Goal: Information Seeking & Learning: Compare options

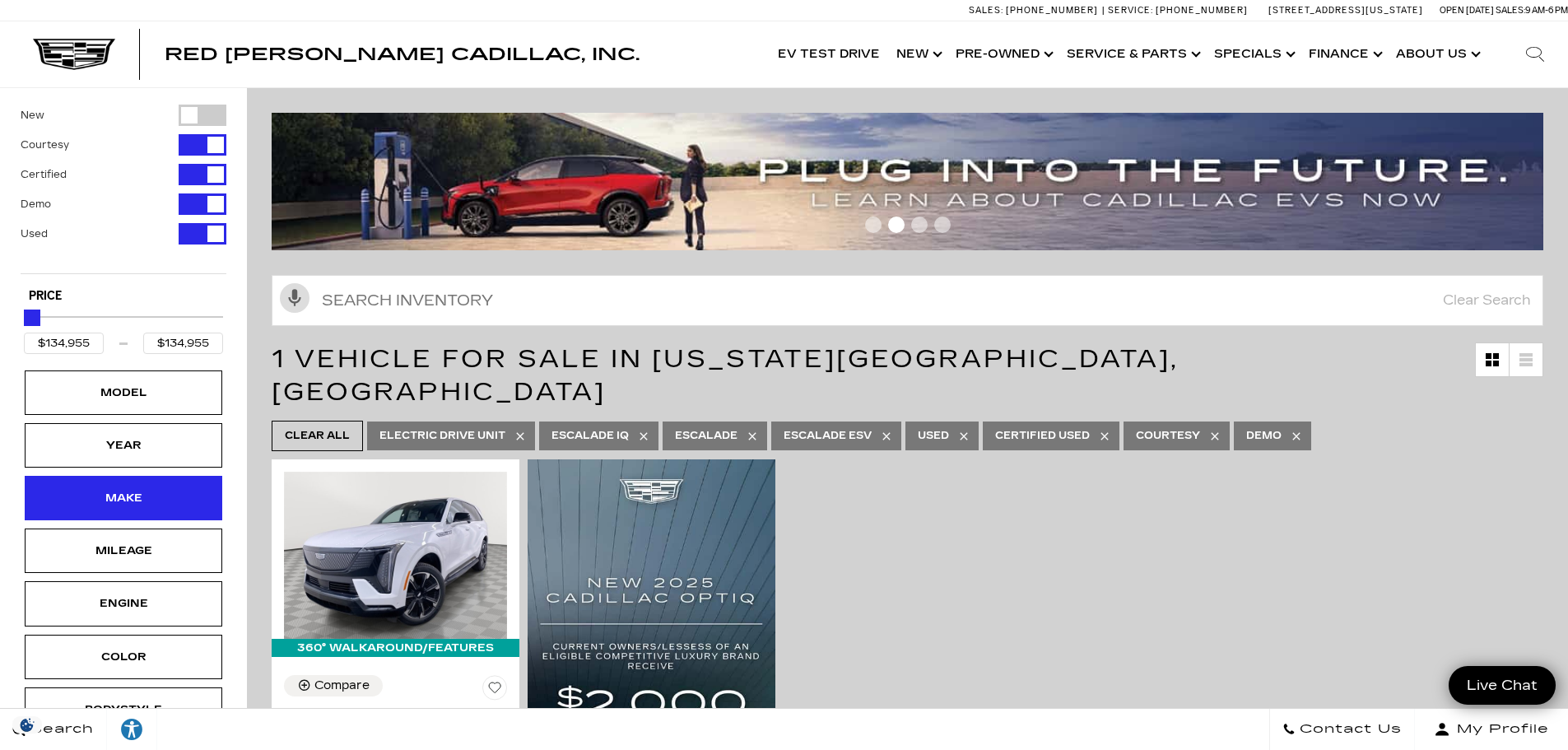
click at [117, 498] on div "Make" at bounding box center [122, 497] width 82 height 18
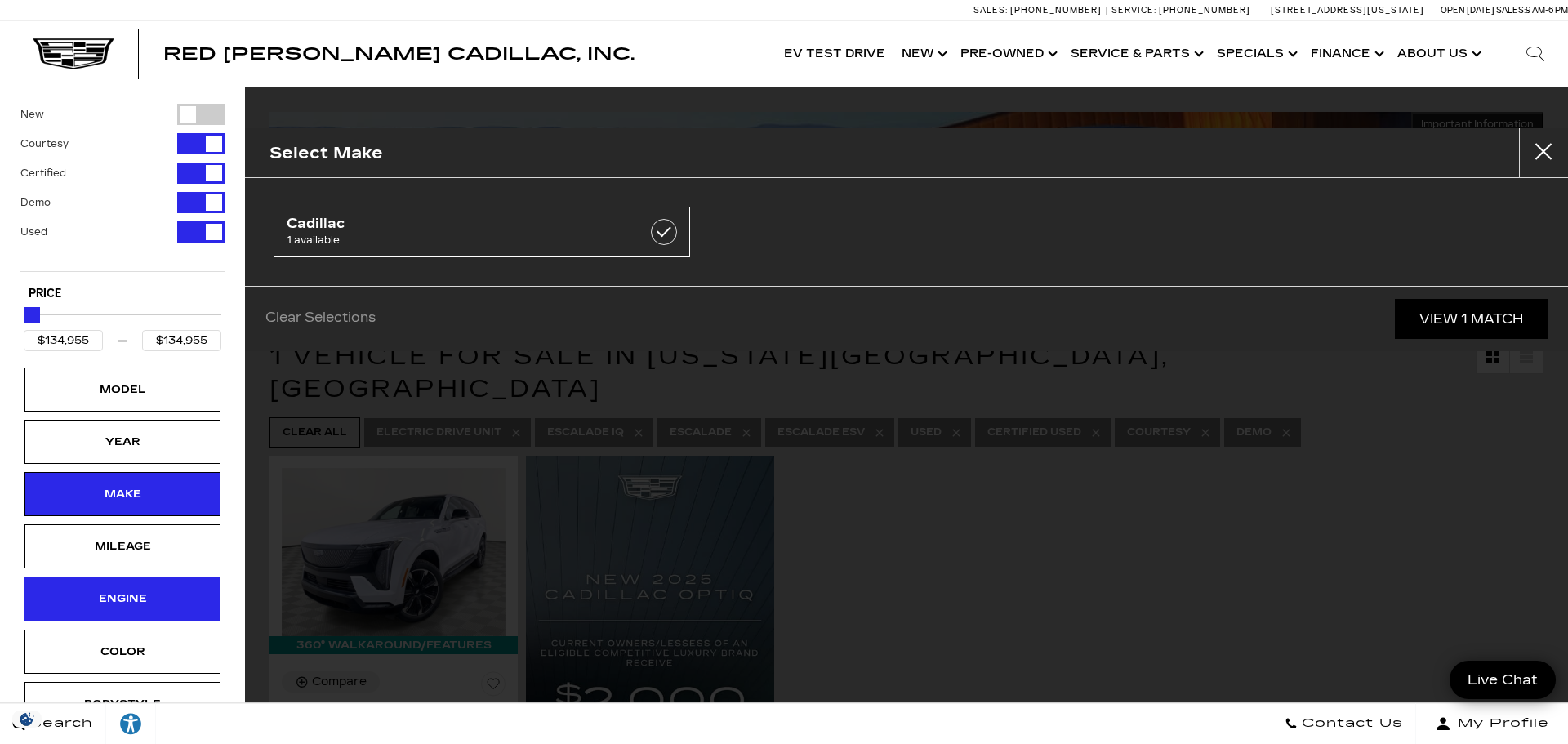
click at [153, 597] on div "Engine" at bounding box center [122, 598] width 81 height 18
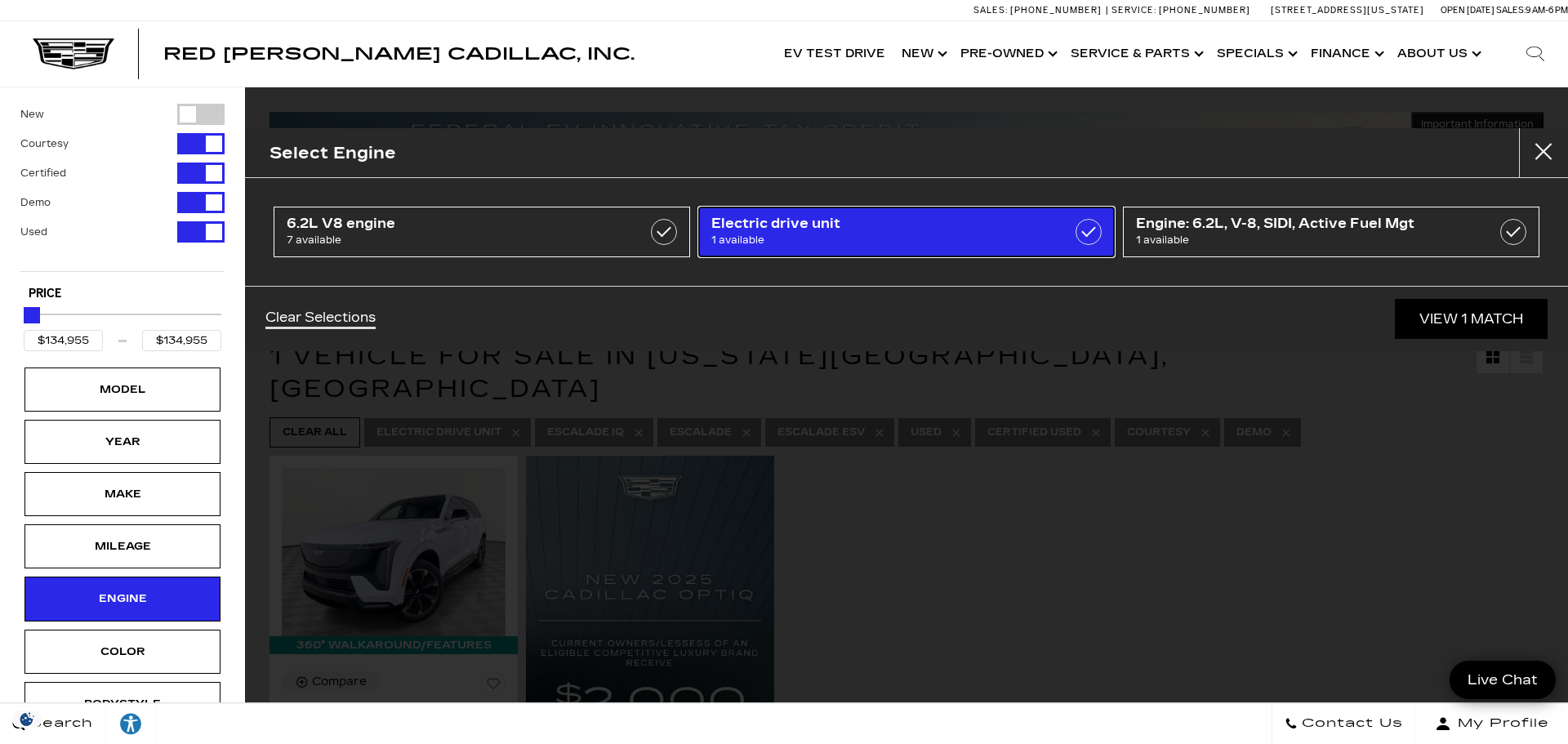
click at [1100, 234] on label at bounding box center [1088, 231] width 26 height 26
type input "$27,500"
checkbox input "false"
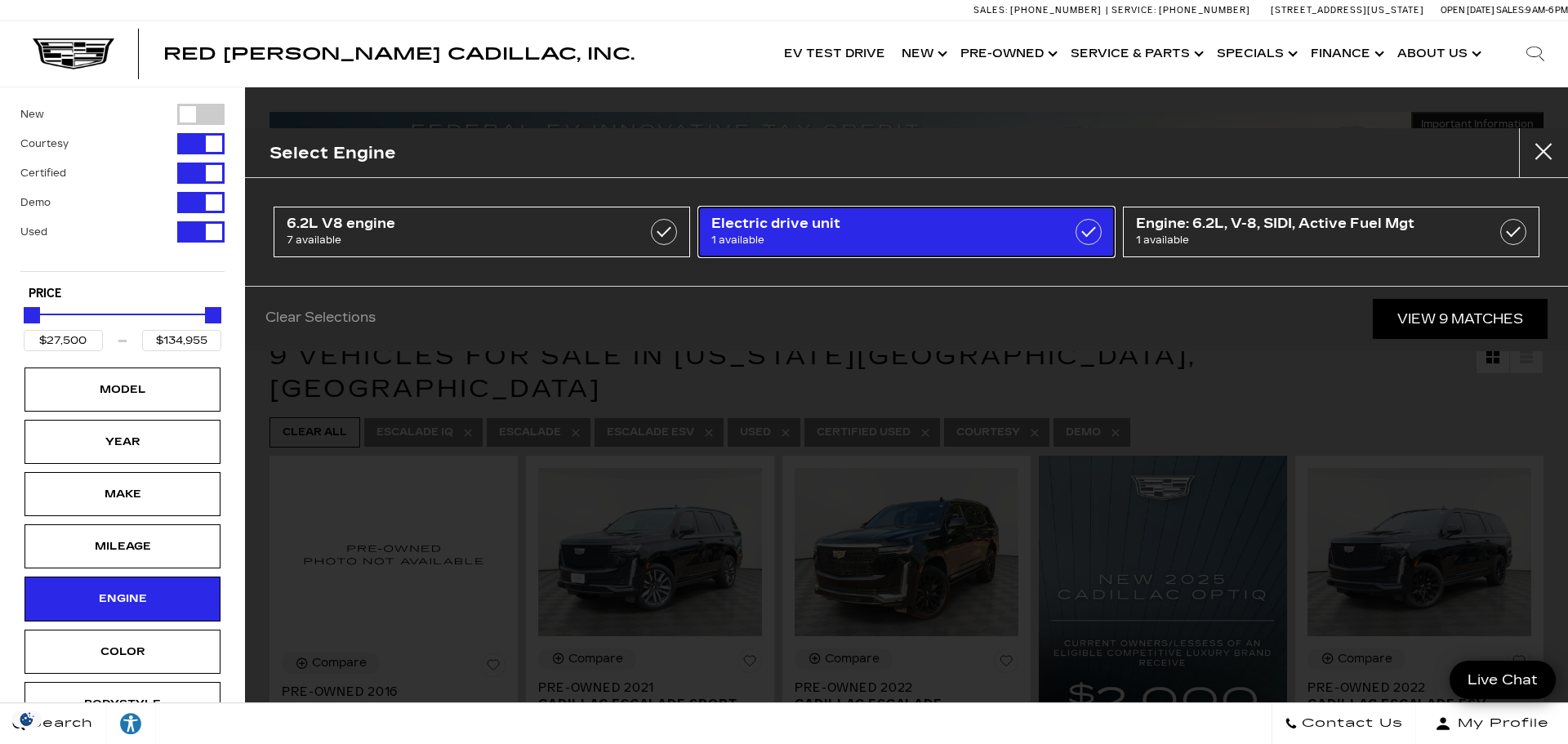
click at [1089, 235] on label at bounding box center [1088, 231] width 26 height 26
type input "$134,955"
checkbox input "true"
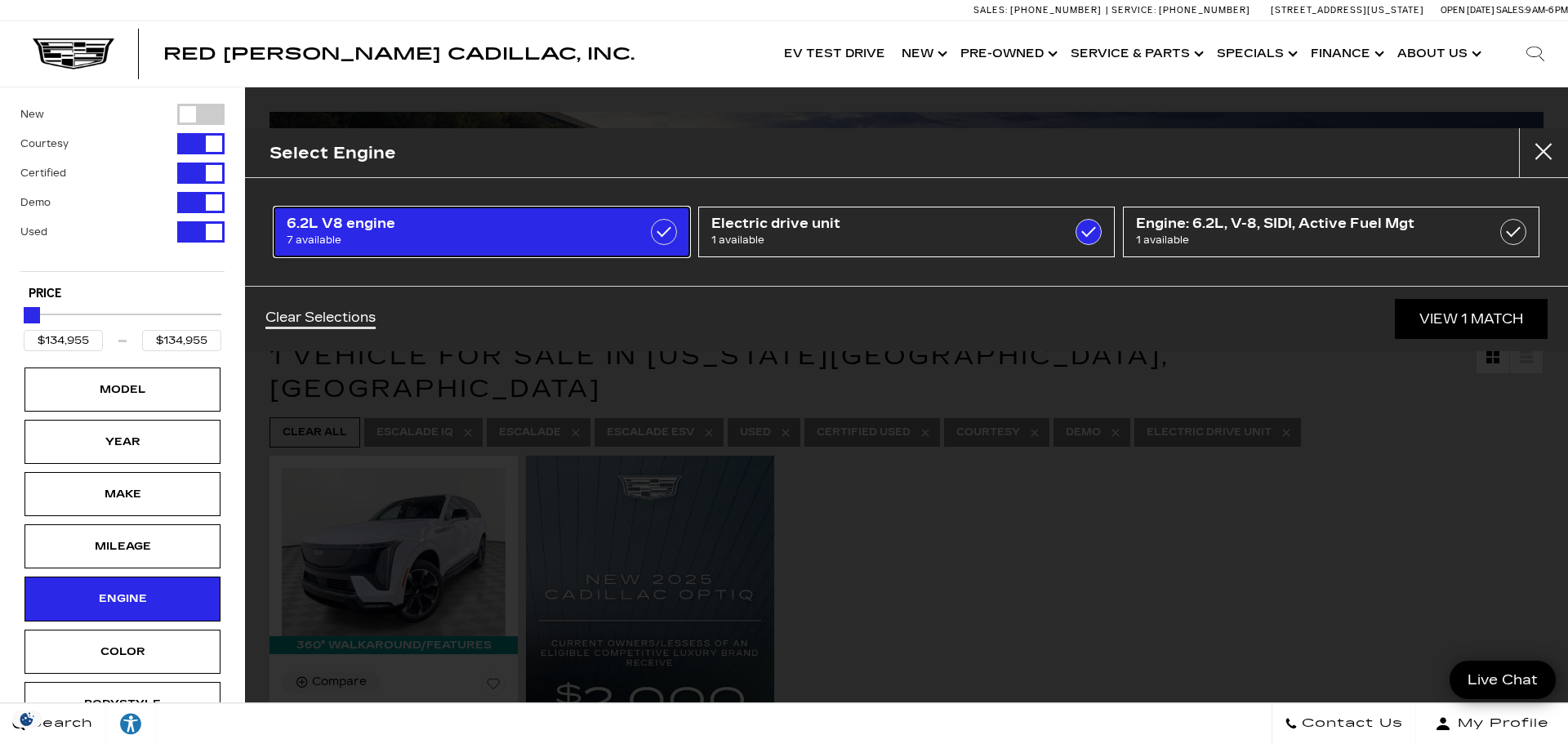
click at [663, 229] on label at bounding box center [664, 231] width 26 height 26
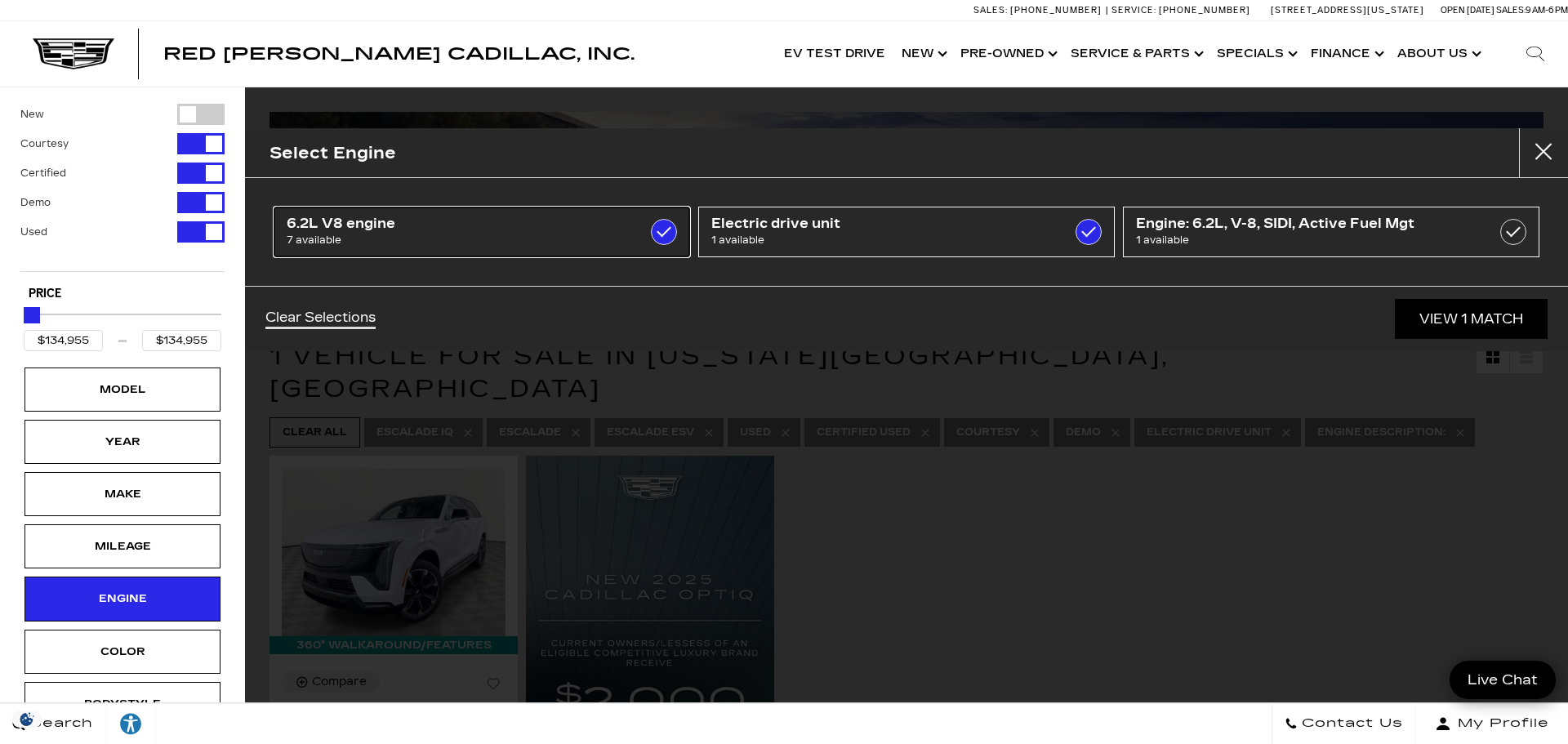
type input "$49,500"
checkbox input "true"
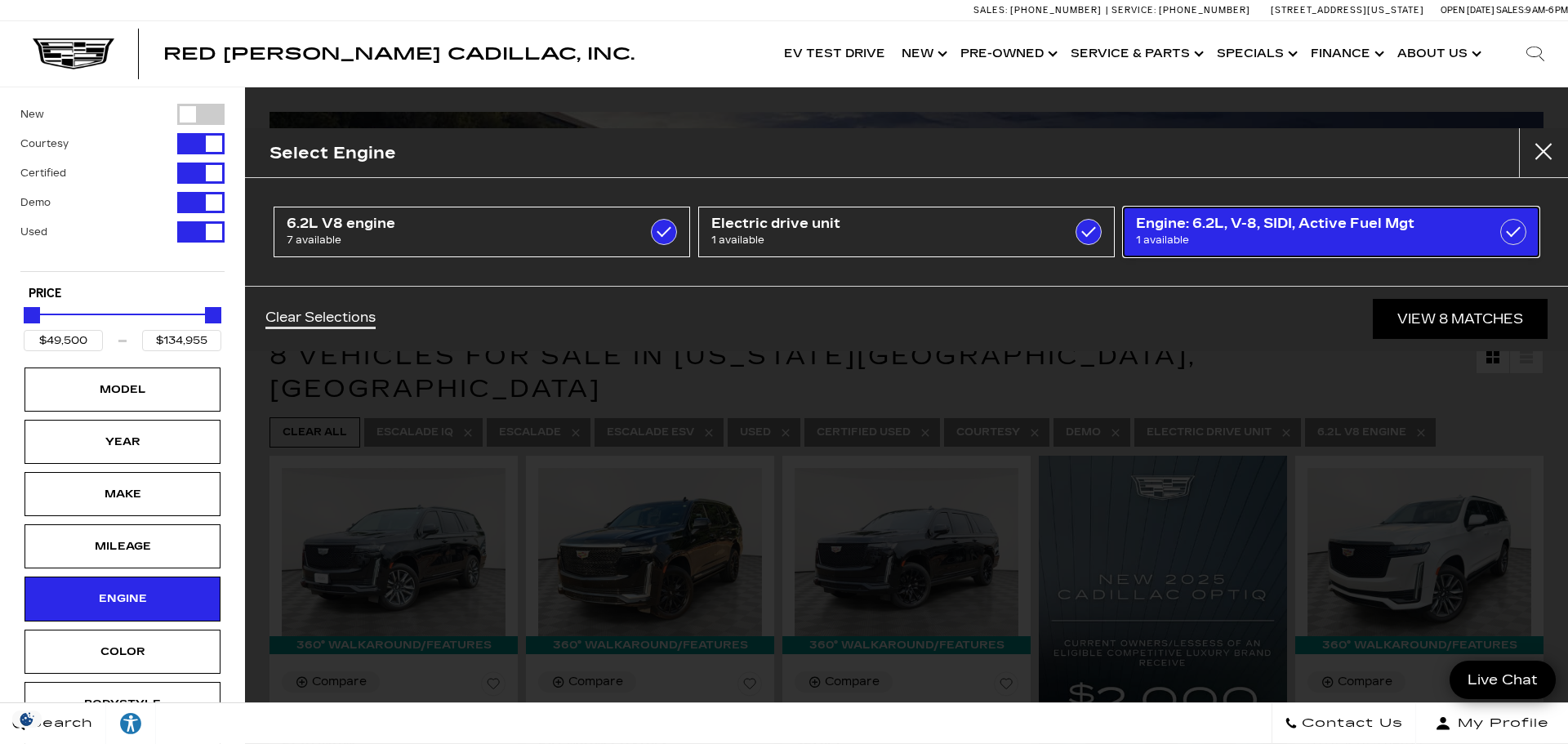
click at [1514, 230] on label at bounding box center [1513, 231] width 26 height 26
type input "$27,500"
checkbox input "true"
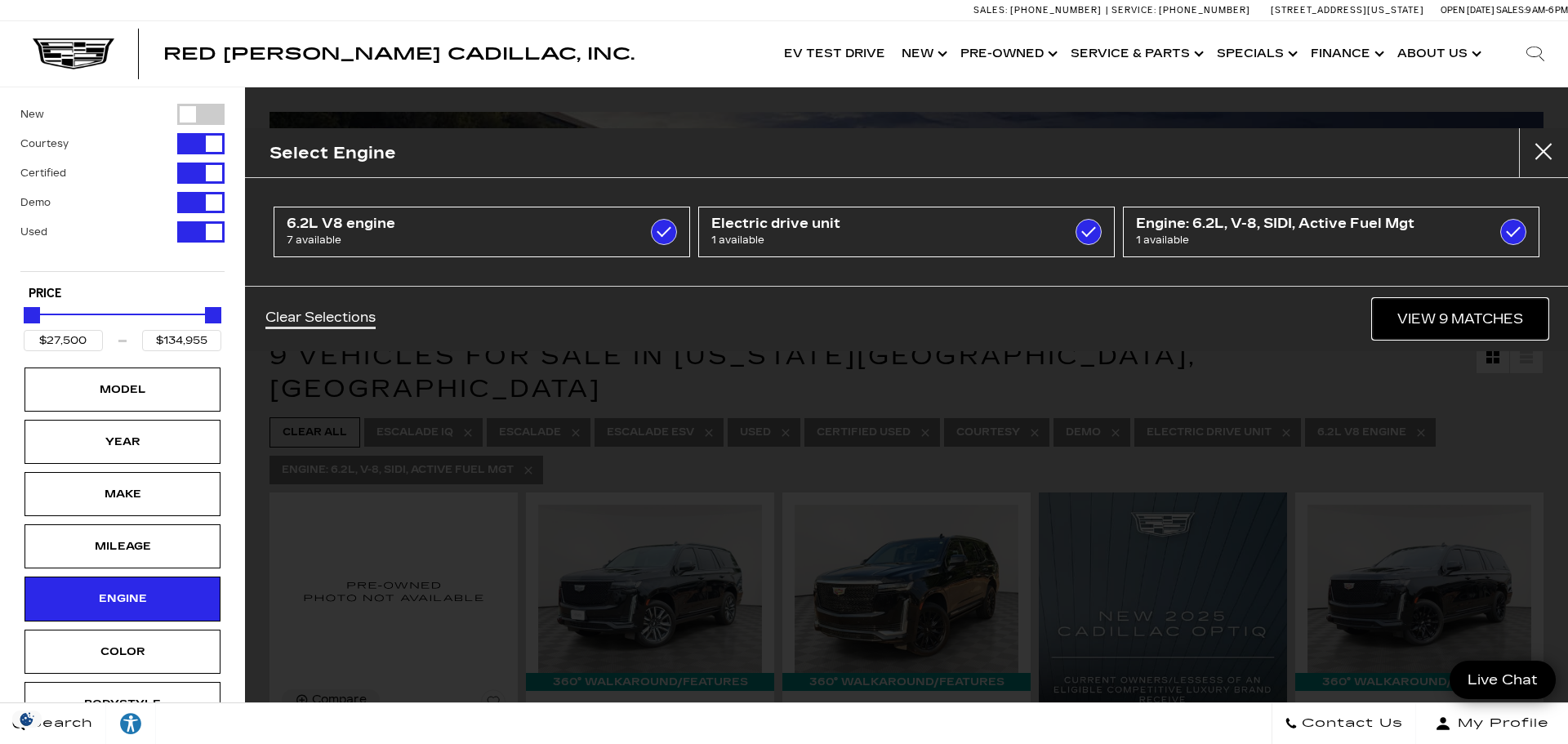
click at [1452, 318] on link "View 9 Matches" at bounding box center [1460, 319] width 175 height 40
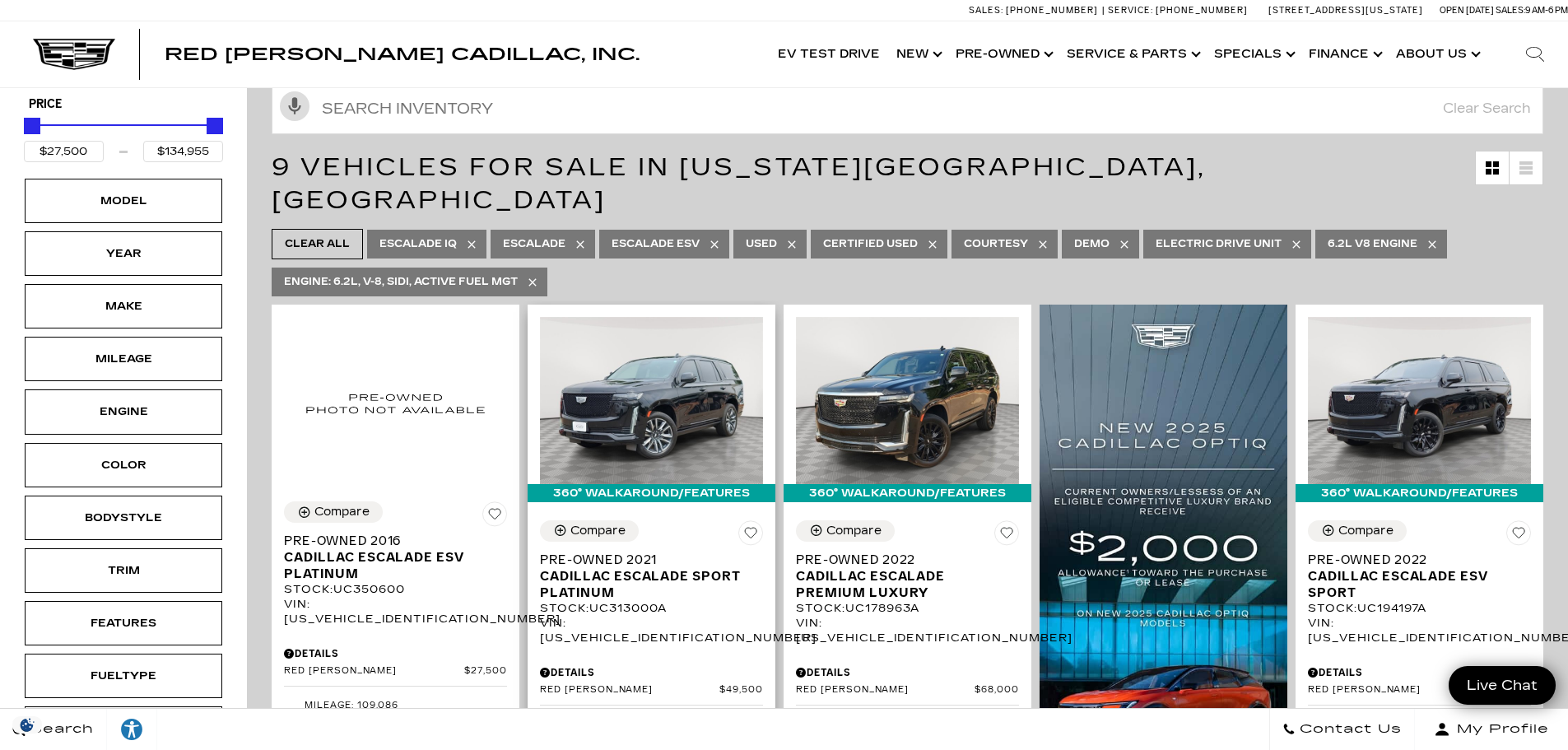
scroll to position [165, 0]
